Goal: Transaction & Acquisition: Subscribe to service/newsletter

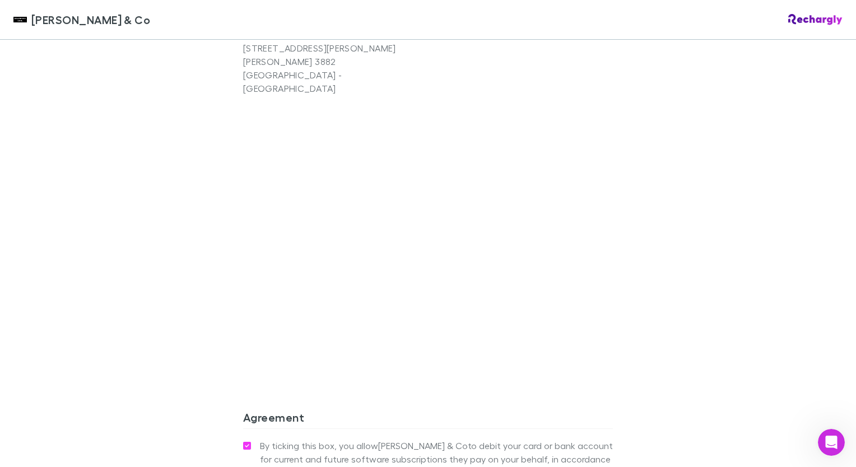
scroll to position [841, 0]
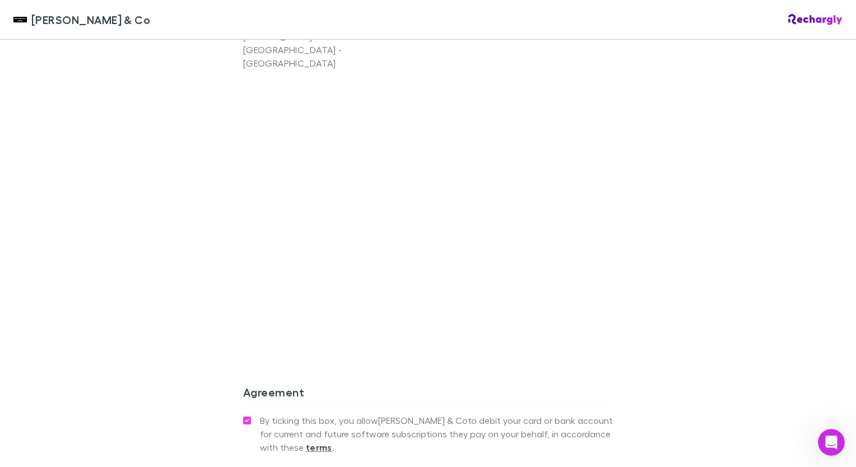
click at [702, 254] on div "Shaddock & Co Shaddock & Co Software subscriptions agreement Shaddock & Co has …" at bounding box center [428, 233] width 856 height 467
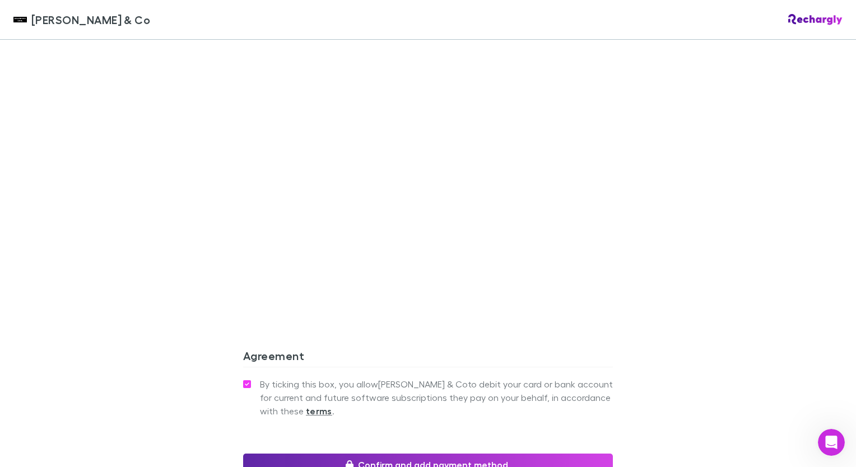
scroll to position [897, 0]
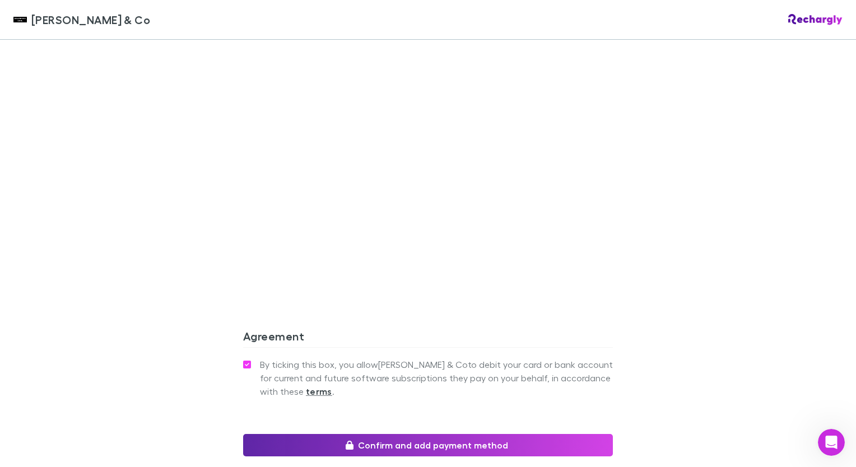
click at [547, 250] on div at bounding box center [428, 149] width 370 height 271
click at [646, 205] on div "Shaddock & Co Shaddock & Co Software subscriptions agreement Shaddock & Co has …" at bounding box center [428, 233] width 856 height 467
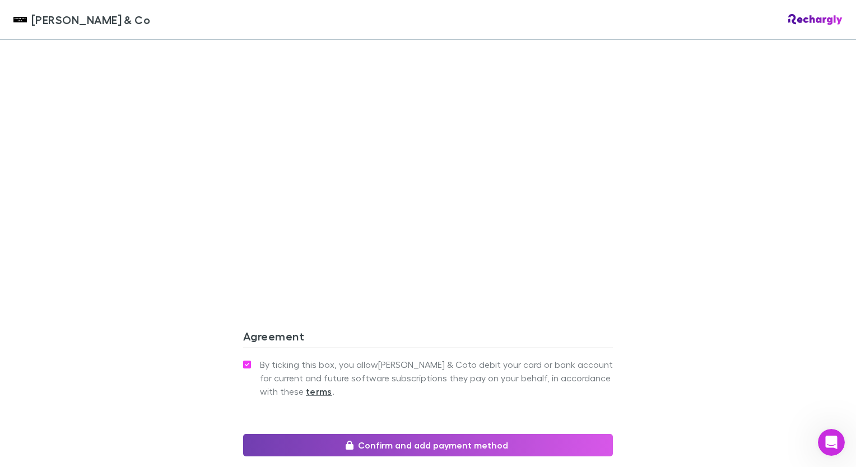
click at [480, 434] on button "Confirm and add payment method" at bounding box center [428, 445] width 370 height 22
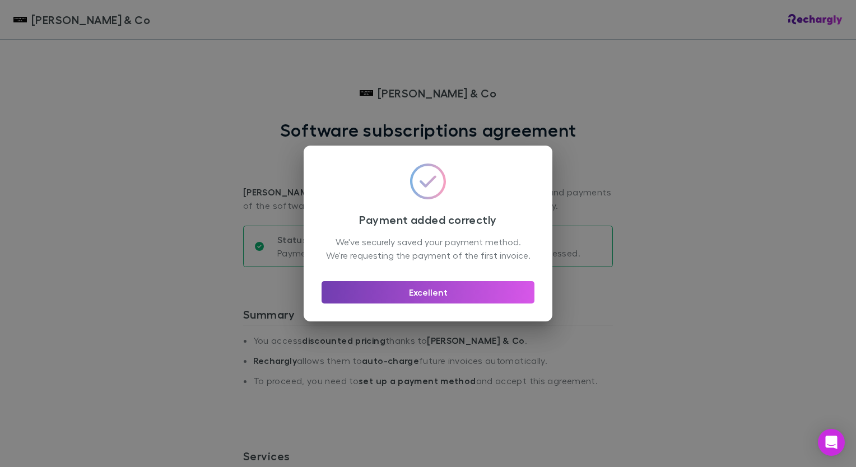
click at [458, 297] on button "Excellent" at bounding box center [428, 292] width 213 height 22
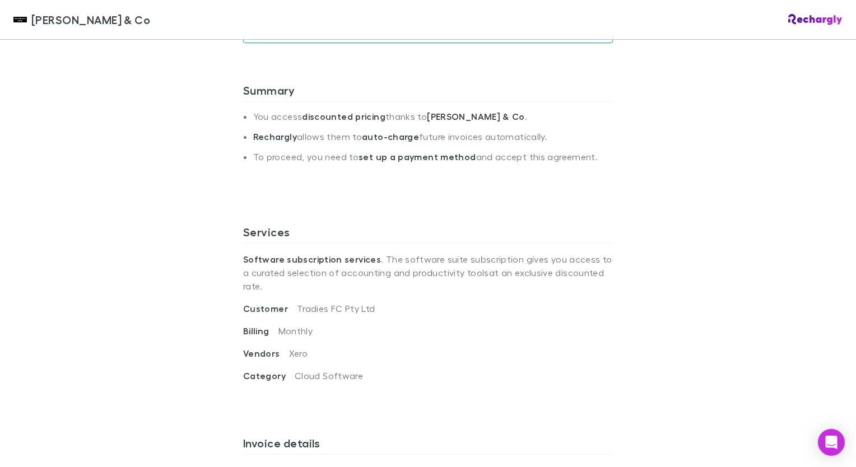
scroll to position [448, 0]
